Goal: Find specific page/section: Find specific page/section

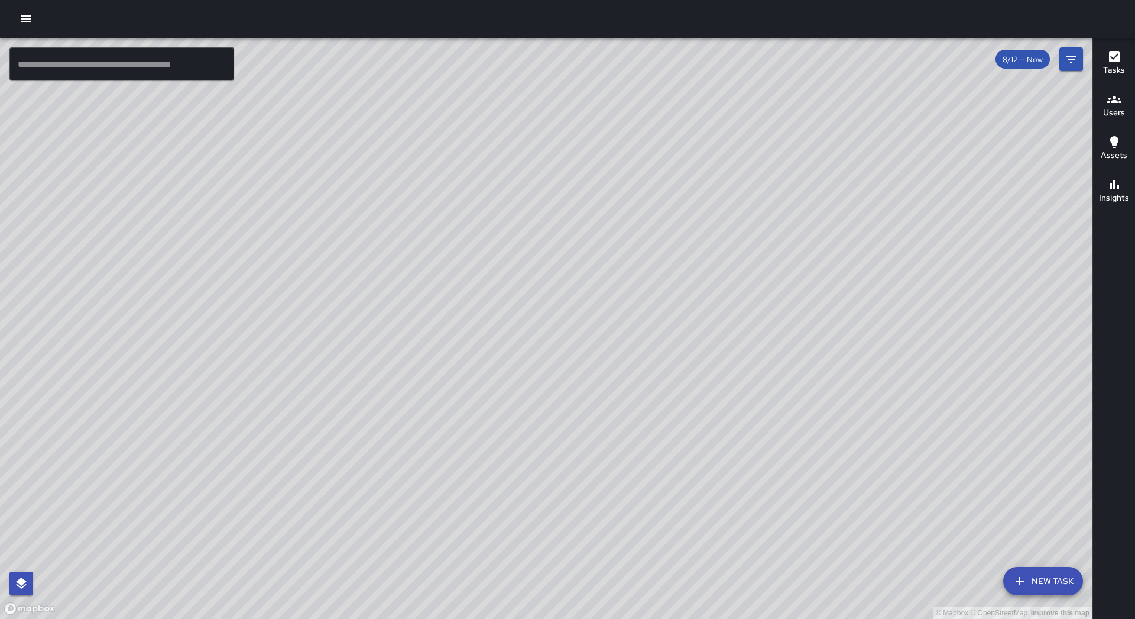
click at [34, 26] on button "button" at bounding box center [26, 19] width 24 height 24
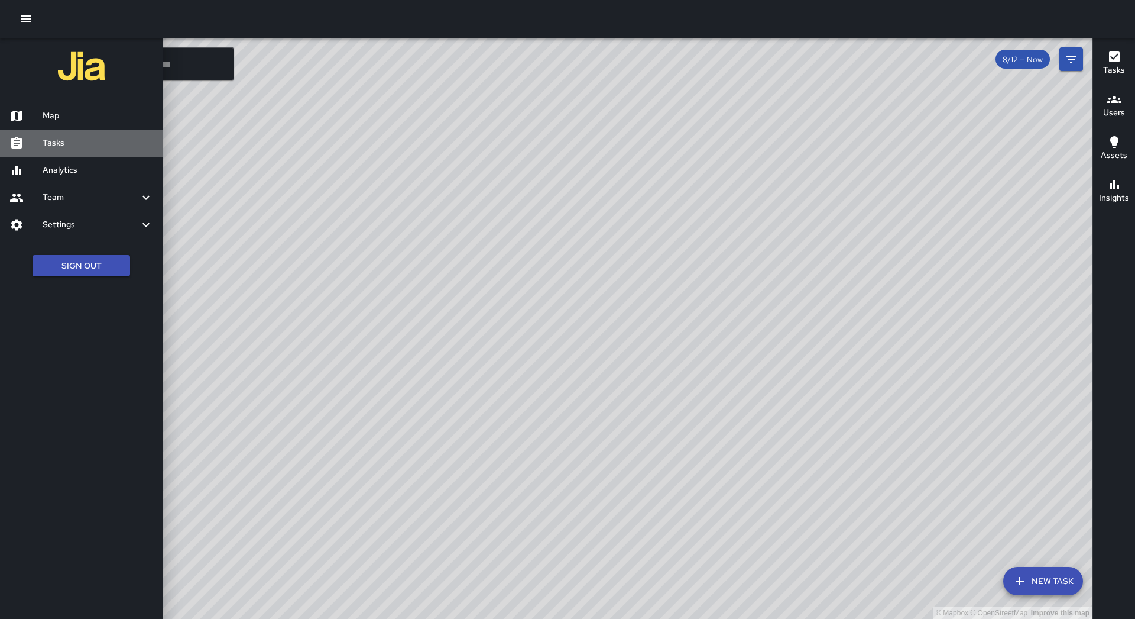
drag, startPoint x: 79, startPoint y: 140, endPoint x: 86, endPoint y: 131, distance: 11.4
click at [79, 141] on h6 "Tasks" at bounding box center [98, 143] width 111 height 13
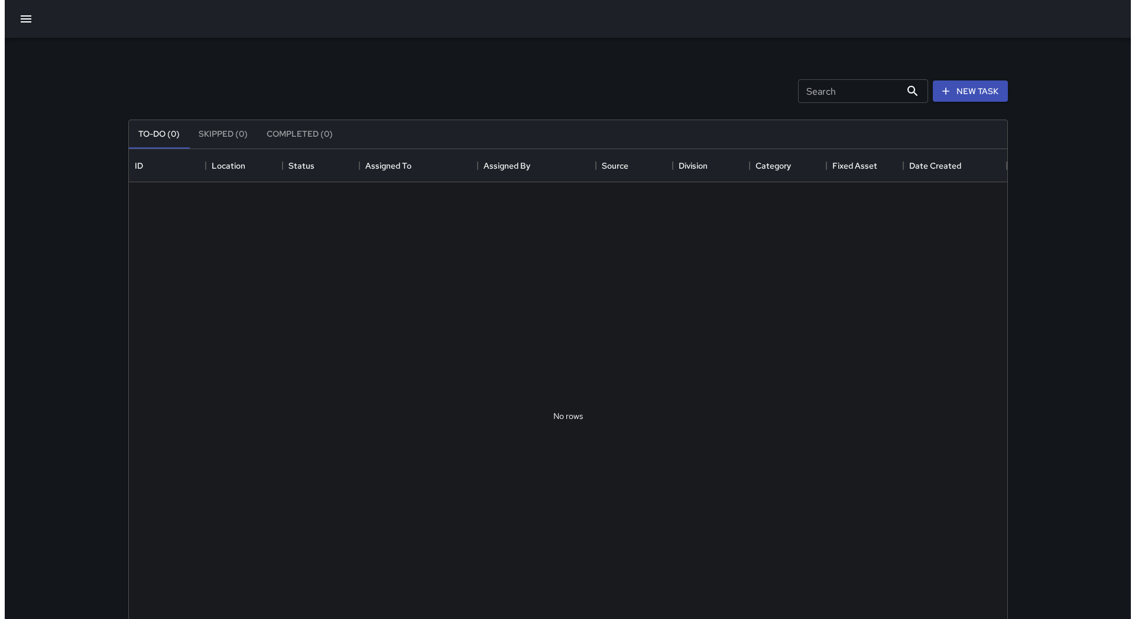
scroll to position [492, 870]
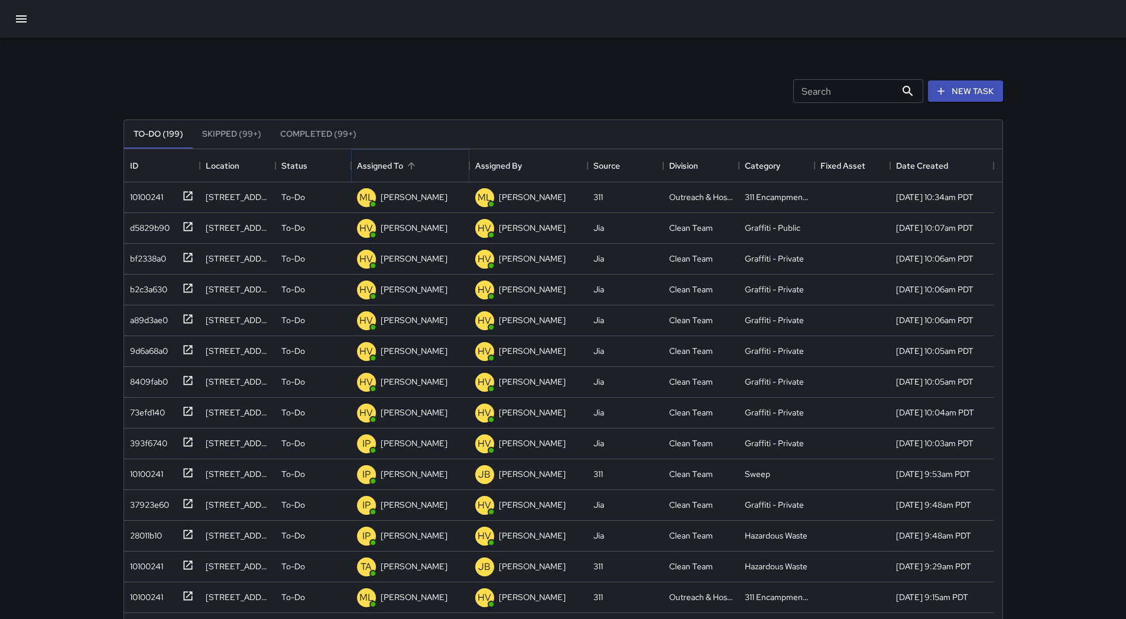
click at [409, 172] on button "Sort" at bounding box center [411, 165] width 17 height 17
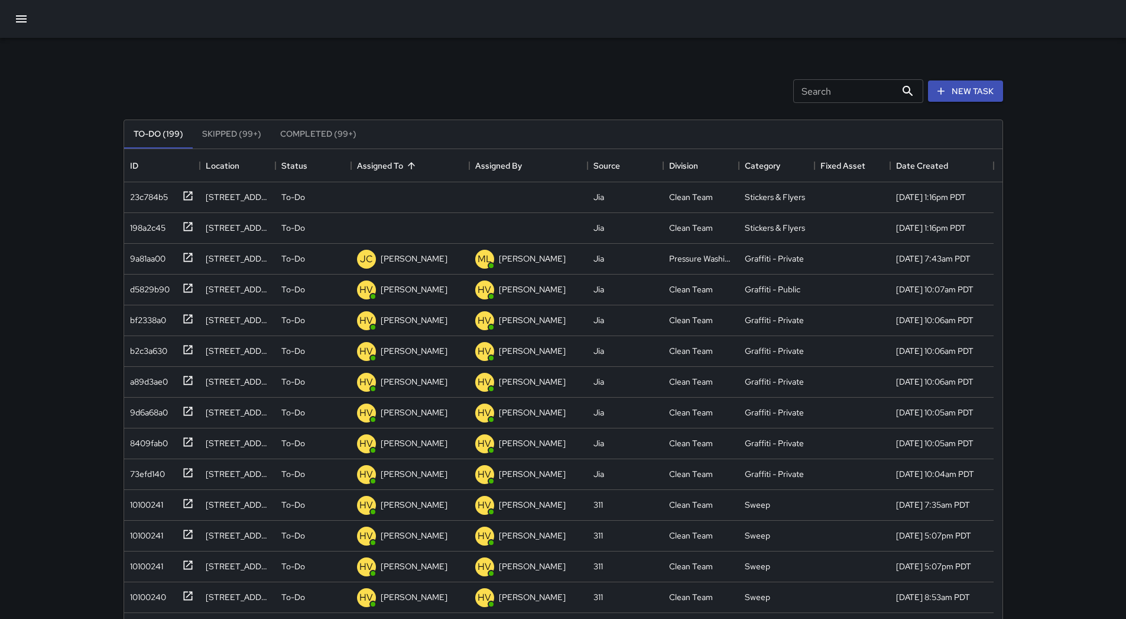
click at [9, 18] on button "button" at bounding box center [21, 19] width 28 height 28
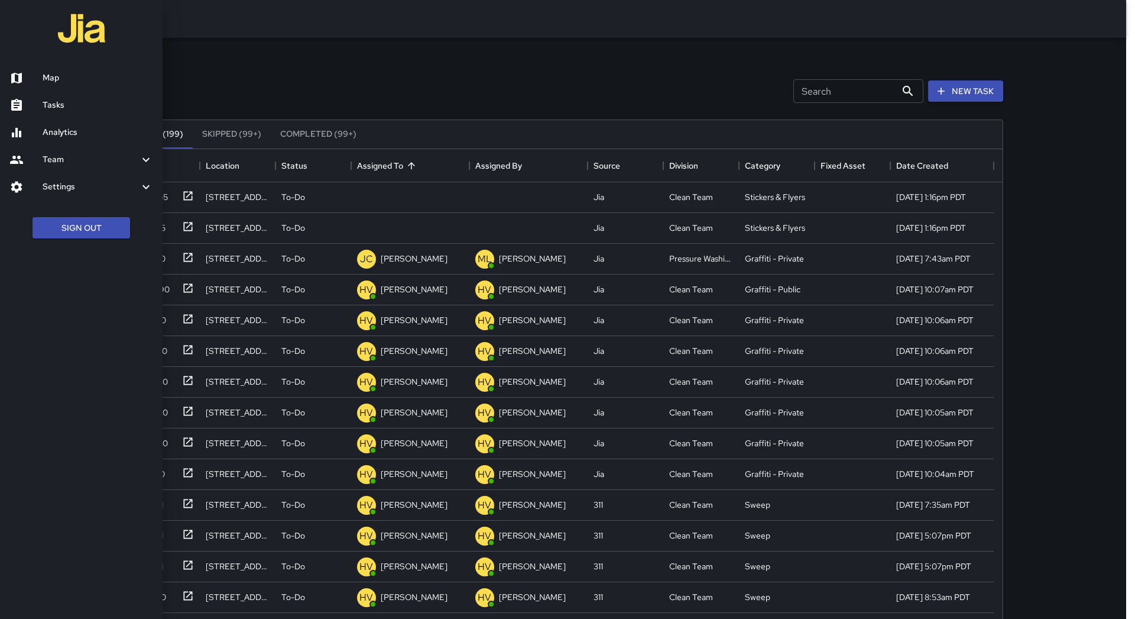
click at [56, 79] on h6 "Map" at bounding box center [98, 78] width 111 height 13
